Goal: Transaction & Acquisition: Purchase product/service

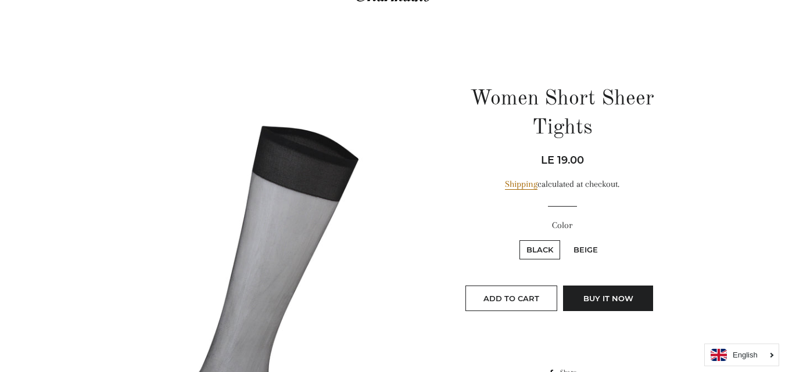
scroll to position [116, 0]
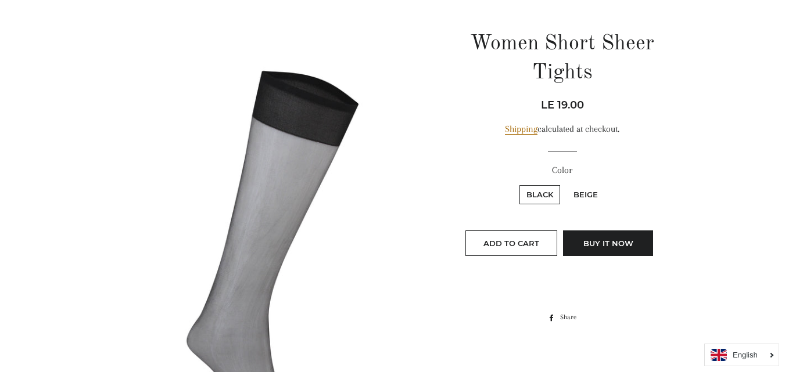
click at [752, 354] on icon "English" at bounding box center [744, 355] width 25 height 8
click at [750, 332] on icon "Arabic" at bounding box center [742, 333] width 21 height 8
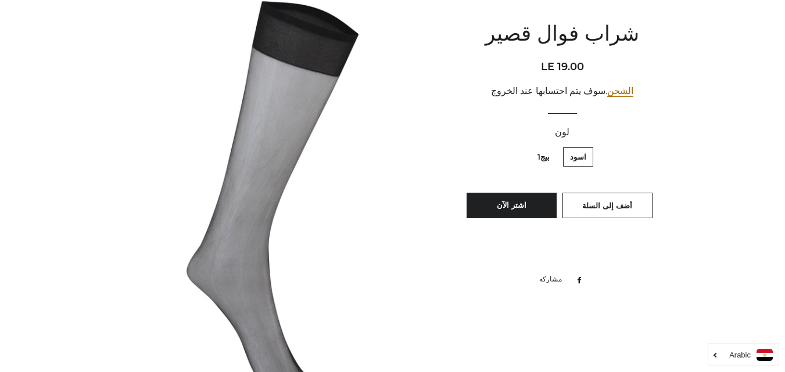
scroll to position [174, 0]
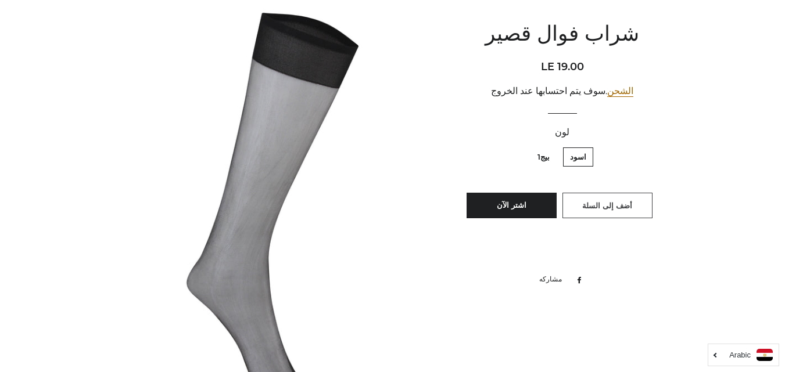
click at [594, 207] on span "أضف إلى السلة" at bounding box center [607, 205] width 50 height 9
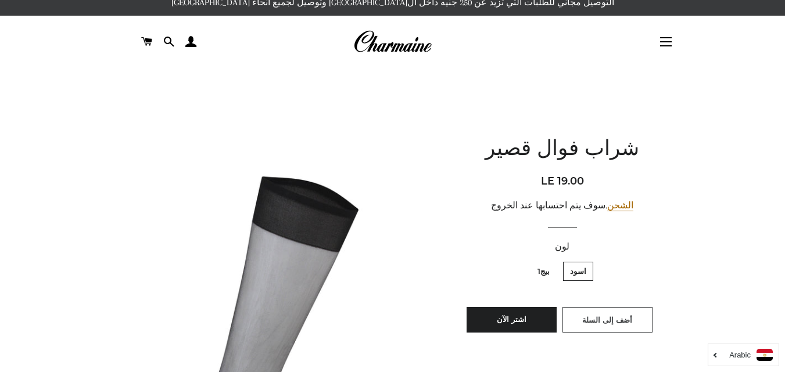
scroll to position [0, 0]
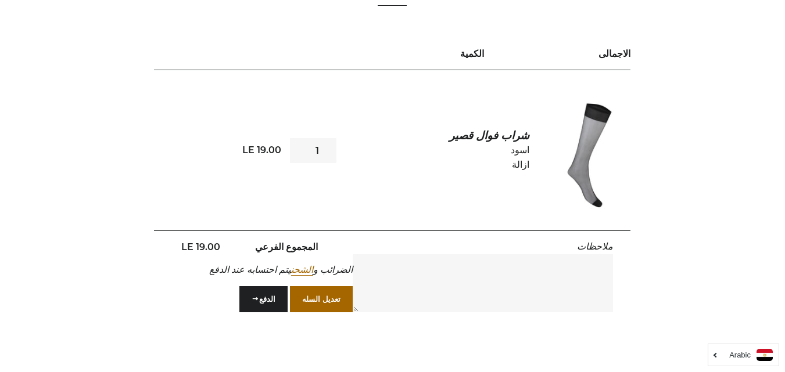
scroll to position [174, 0]
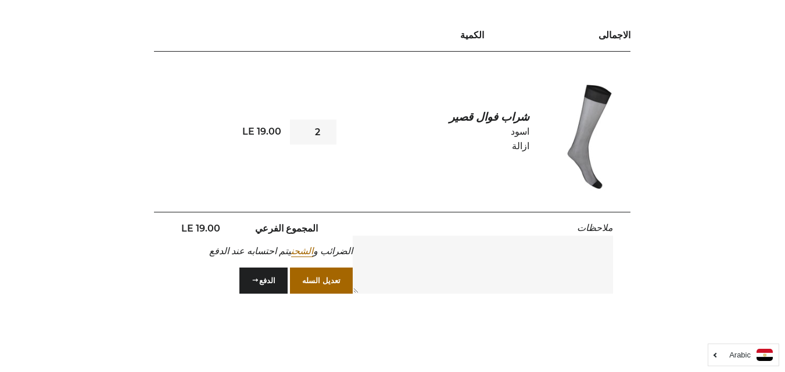
click at [299, 128] on input "2" at bounding box center [313, 132] width 46 height 25
click at [299, 128] on input "3" at bounding box center [313, 132] width 46 height 25
click at [299, 128] on input "4" at bounding box center [313, 132] width 46 height 25
click at [299, 128] on input "5" at bounding box center [313, 132] width 46 height 25
type input "6"
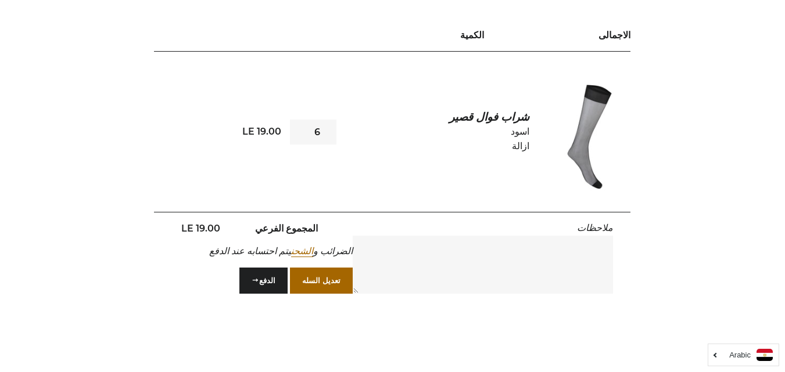
click at [299, 128] on input "6" at bounding box center [313, 132] width 46 height 25
click at [322, 278] on button "تعديل السله" at bounding box center [321, 281] width 63 height 26
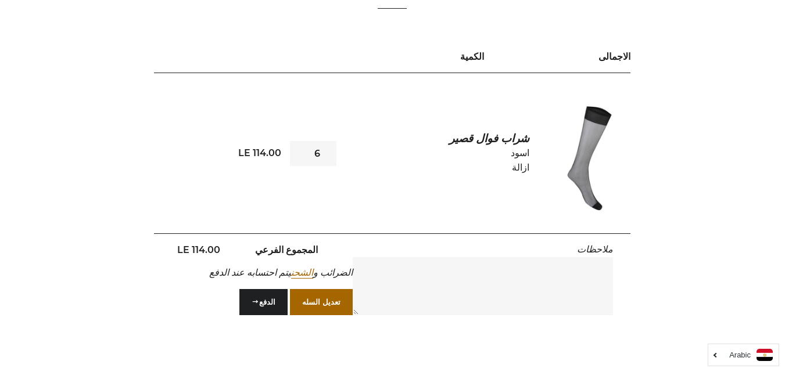
scroll to position [174, 0]
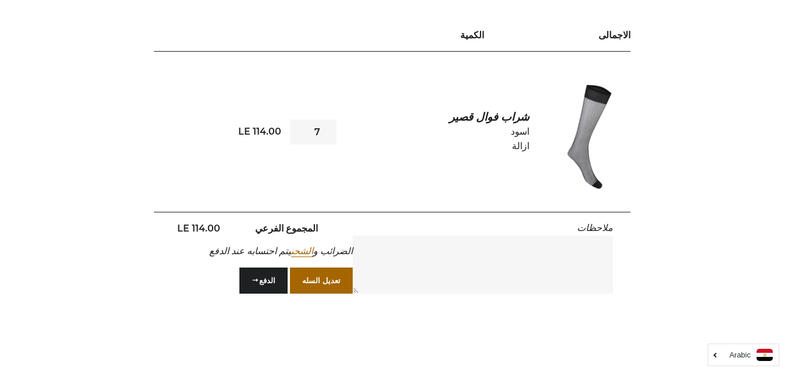
click at [300, 128] on input "7" at bounding box center [313, 132] width 46 height 25
click at [300, 128] on input "8" at bounding box center [313, 132] width 46 height 25
click at [300, 128] on input "9" at bounding box center [313, 132] width 46 height 25
type input "10"
click at [300, 128] on input "10" at bounding box center [313, 132] width 46 height 25
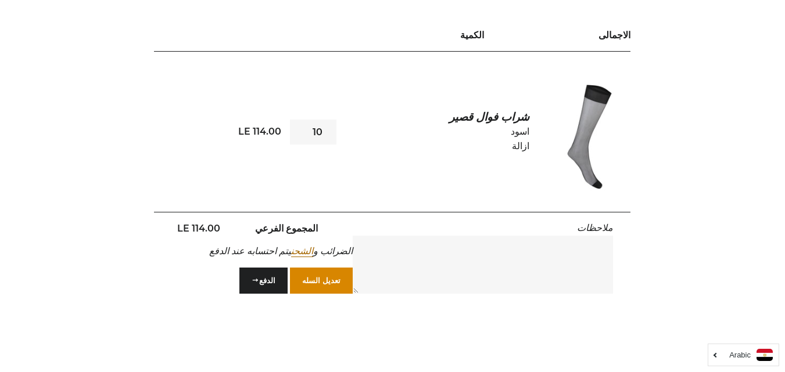
click at [332, 278] on button "تعديل السله" at bounding box center [321, 281] width 63 height 26
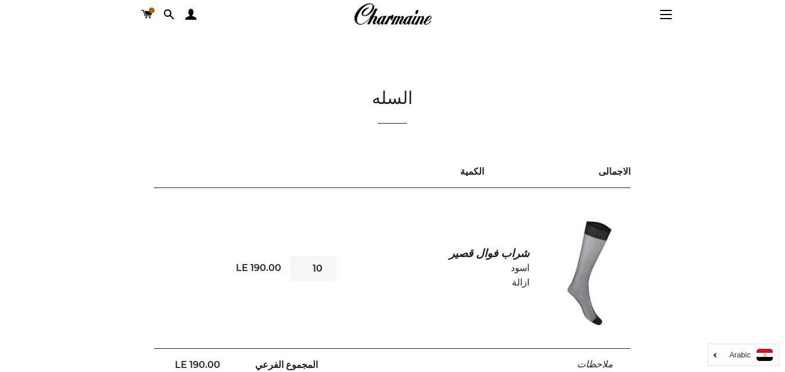
scroll to position [58, 0]
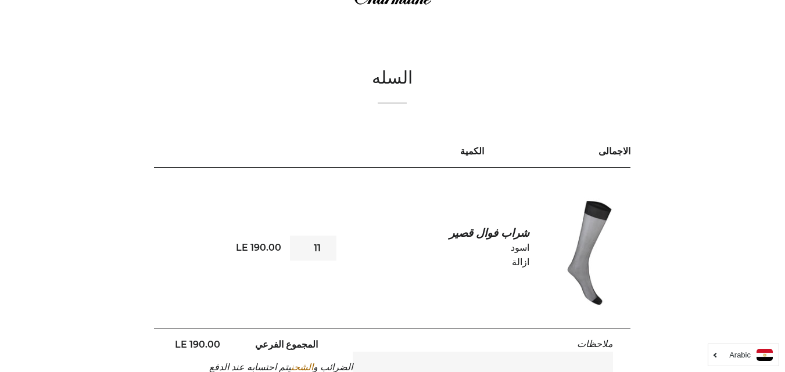
click at [300, 245] on input "11" at bounding box center [313, 248] width 46 height 25
click at [300, 245] on input "12" at bounding box center [313, 248] width 46 height 25
click at [300, 245] on input "13" at bounding box center [313, 248] width 46 height 25
type input "14"
click at [300, 245] on input "14" at bounding box center [313, 248] width 46 height 25
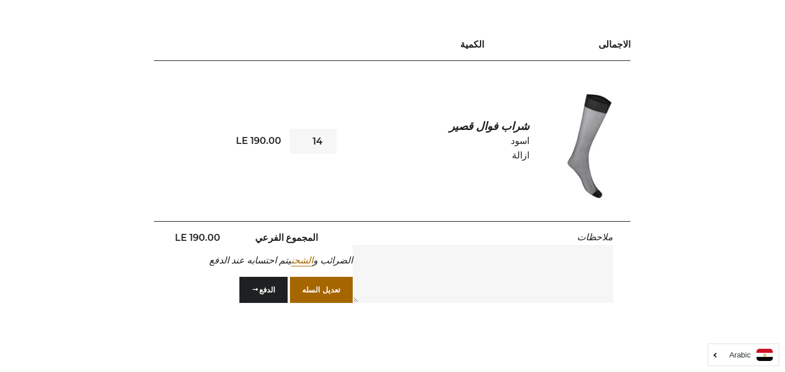
scroll to position [174, 0]
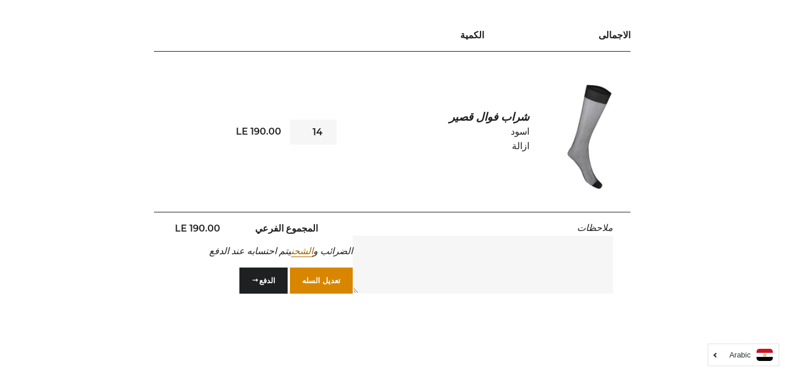
click at [330, 282] on button "تعديل السله" at bounding box center [321, 281] width 63 height 26
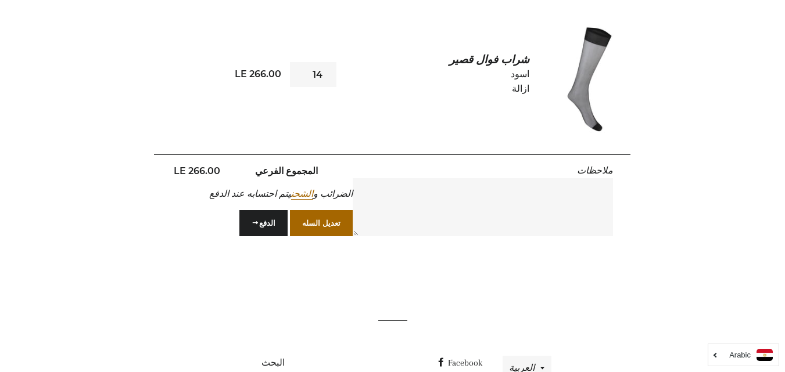
scroll to position [232, 0]
drag, startPoint x: 374, startPoint y: 192, endPoint x: 233, endPoint y: 193, distance: 141.2
click at [233, 193] on div "ملاحظات المجموع الفرعي LE 266.00 الضرائب و الشحن يتم احتسابه عند الدفع تعديل ال…" at bounding box center [392, 203] width 476 height 81
click at [209, 192] on em "الضرائب و الشحن يتم احتسابه عند الدفع" at bounding box center [280, 193] width 143 height 11
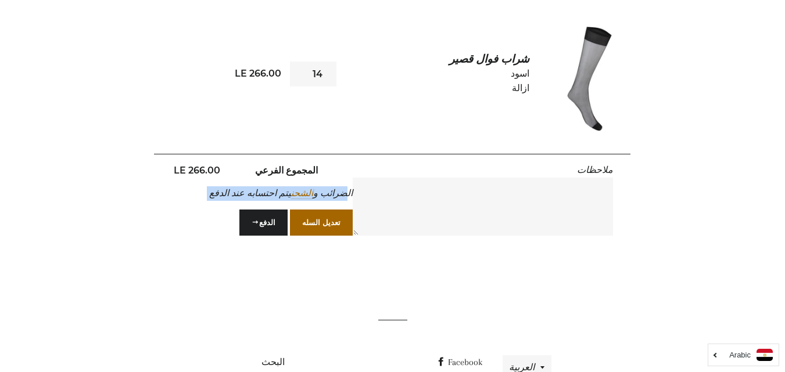
click at [209, 192] on em "الضرائب و الشحن يتم احتسابه عند الدفع" at bounding box center [280, 193] width 143 height 11
click at [246, 191] on em "الضرائب و الشحن يتم احتسابه عند الدفع" at bounding box center [280, 193] width 143 height 11
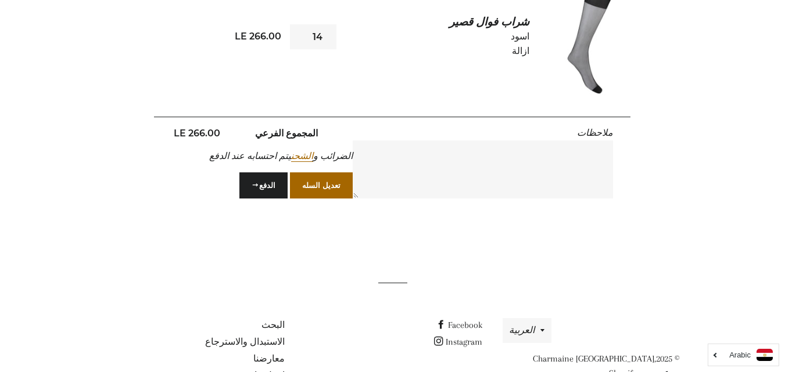
scroll to position [307, 0]
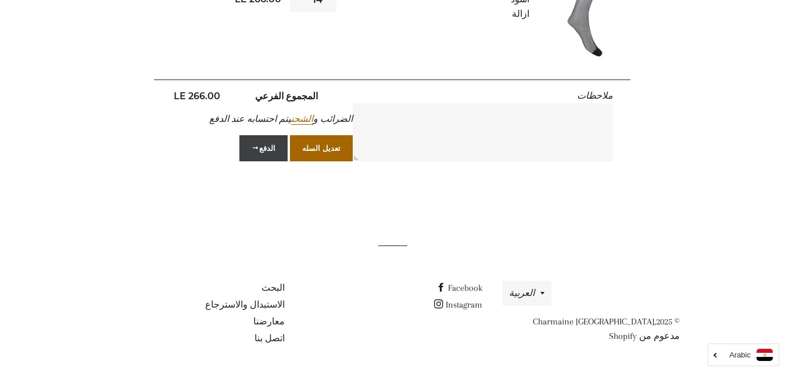
click at [264, 152] on button "الدفع" at bounding box center [263, 148] width 48 height 26
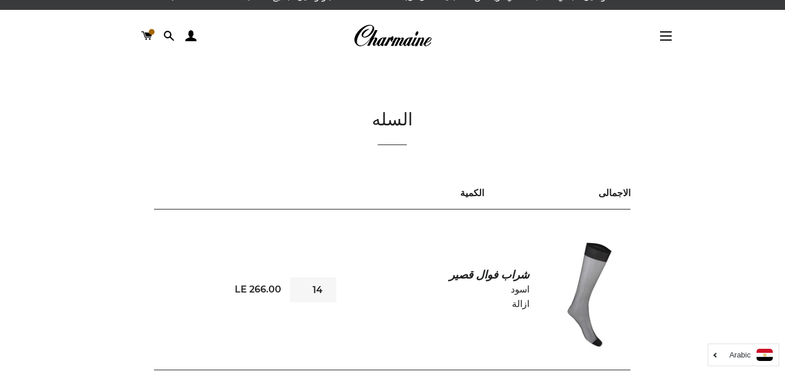
scroll to position [0, 0]
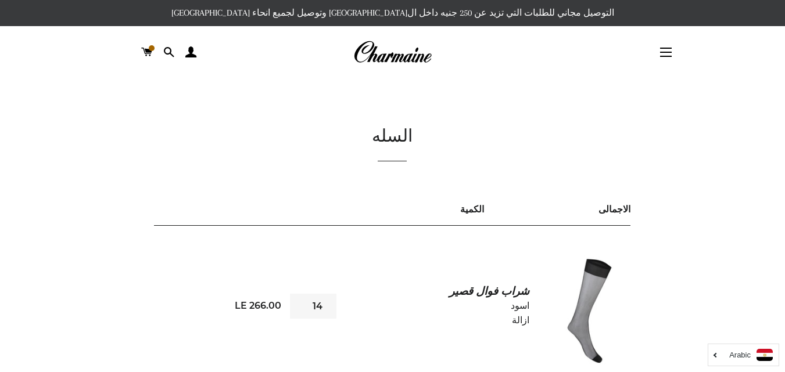
click at [383, 53] on img at bounding box center [392, 52] width 78 height 26
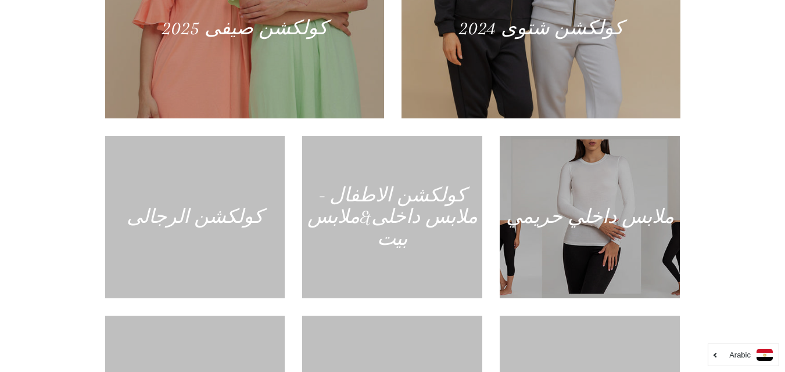
scroll to position [639, 0]
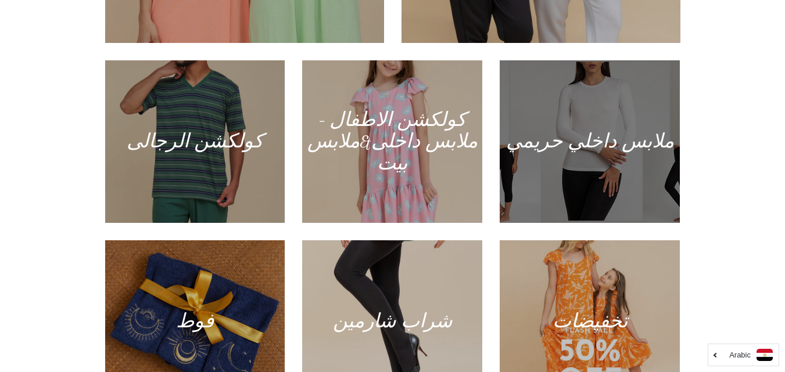
click at [636, 107] on div at bounding box center [589, 141] width 185 height 167
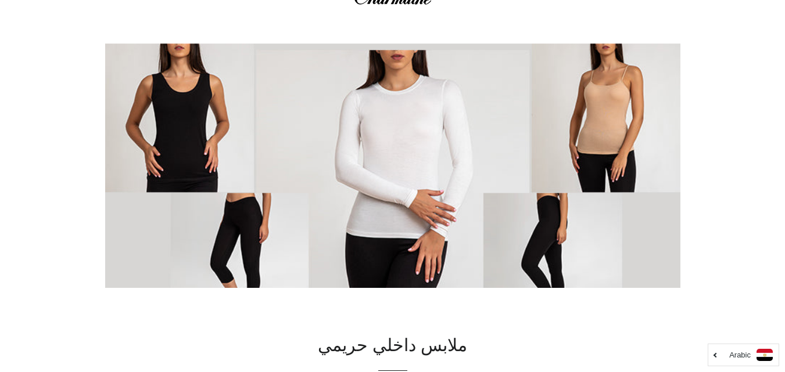
scroll to position [116, 0]
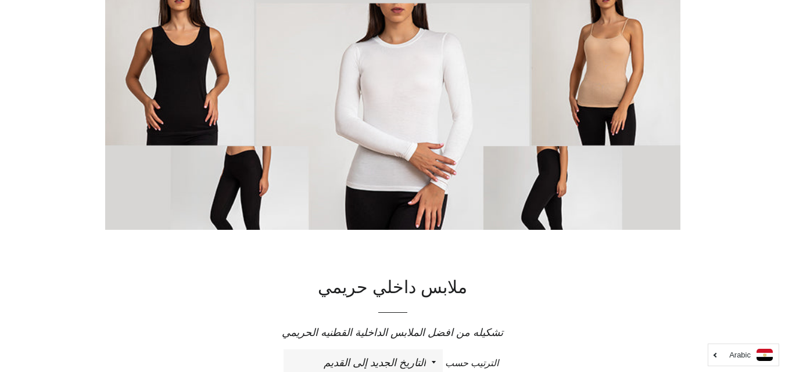
click at [261, 190] on img at bounding box center [392, 141] width 575 height 288
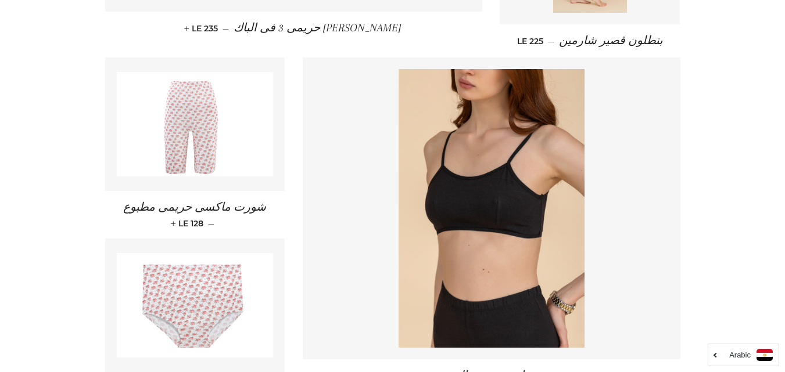
scroll to position [1788, 0]
